Goal: Check status

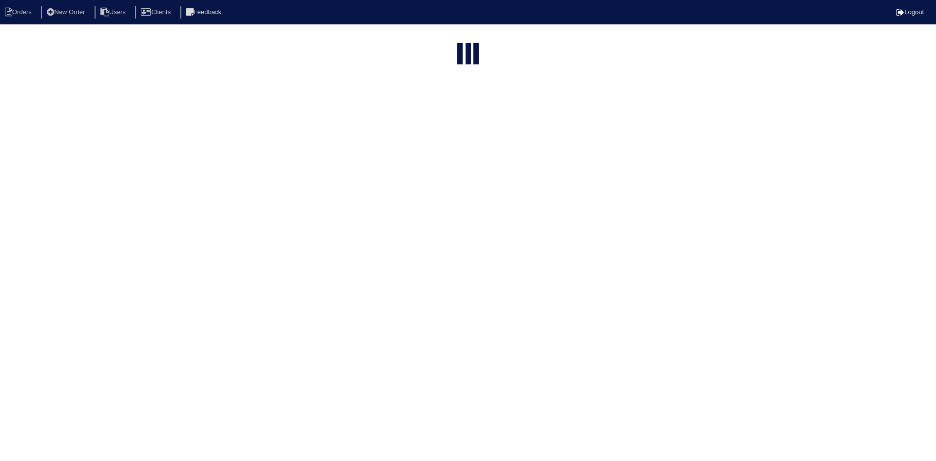
select select "15"
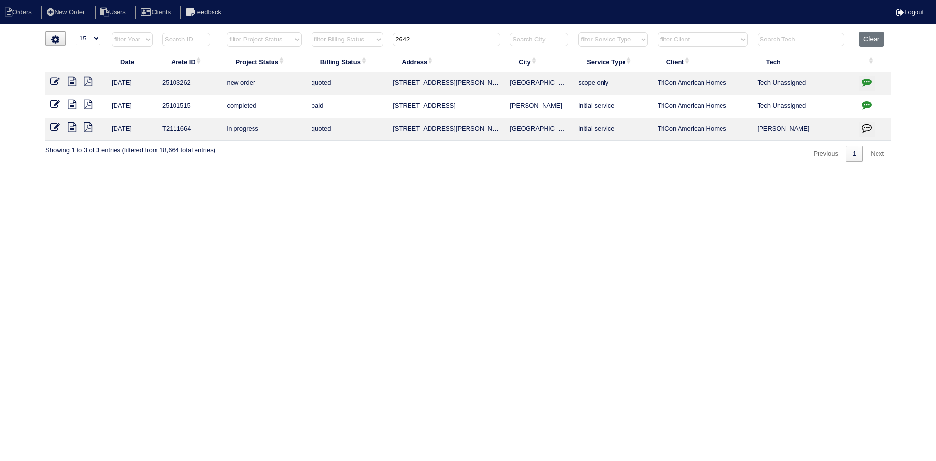
drag, startPoint x: 451, startPoint y: 40, endPoint x: 337, endPoint y: 38, distance: 114.1
click at [337, 39] on tr "filter Year -- Any Year -- 2025 2024 2023 2022 2021 2020 2019 filter Project St…" at bounding box center [467, 42] width 845 height 20
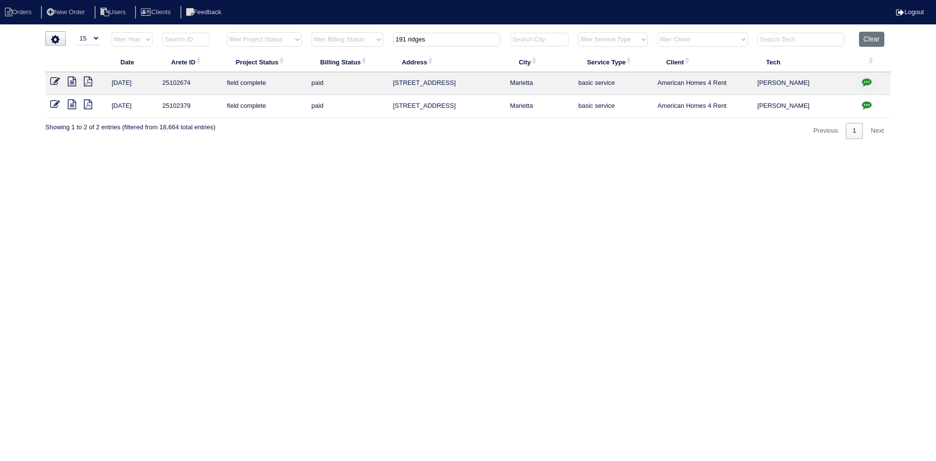
type input "191 ridges"
click at [75, 84] on icon at bounding box center [72, 82] width 8 height 10
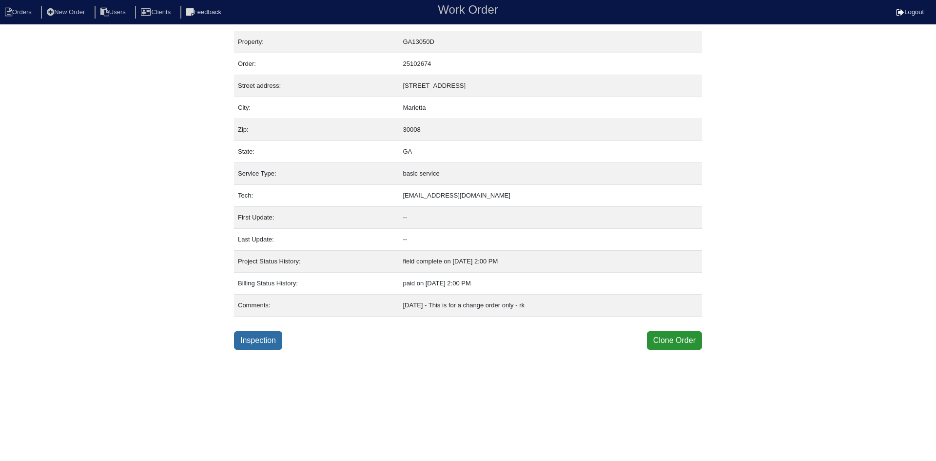
click at [270, 340] on link "Inspection" at bounding box center [258, 340] width 48 height 19
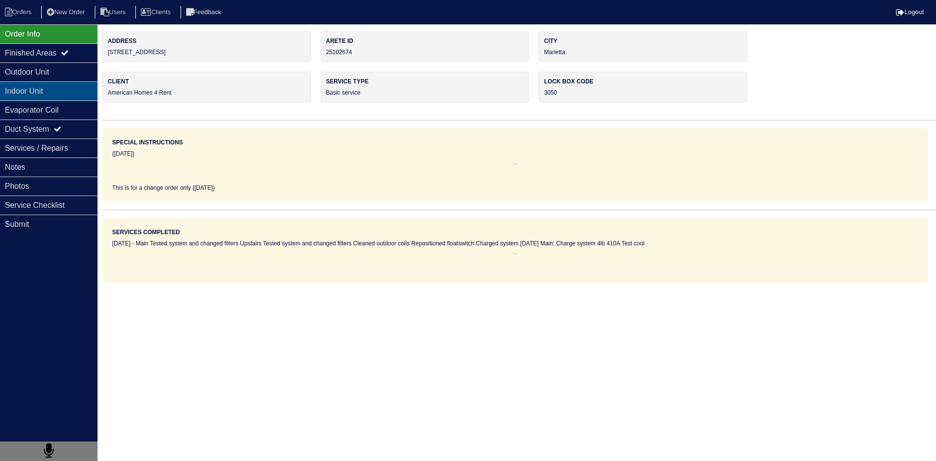
click at [26, 94] on div "Indoor Unit" at bounding box center [49, 90] width 98 height 19
